Goal: Information Seeking & Learning: Learn about a topic

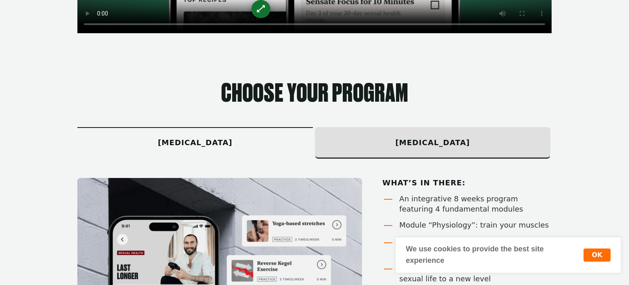
scroll to position [1395, 0]
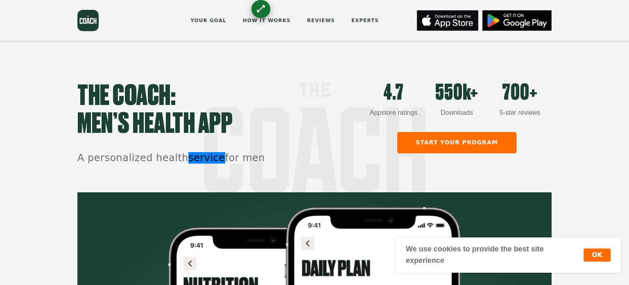
scroll to position [425, 0]
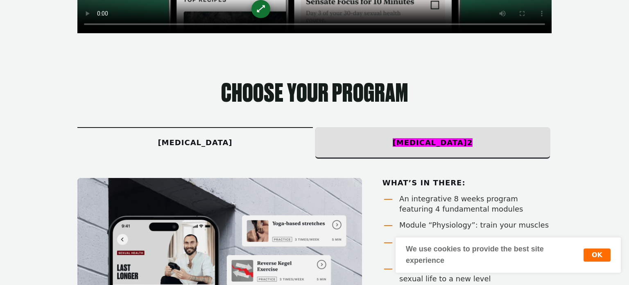
click at [137, 61] on section "Choose your program premature ejaculation Erectile dysfunction 2 What’s in ther…" at bounding box center [314, 253] width 629 height 435
